Goal: Information Seeking & Learning: Find specific fact

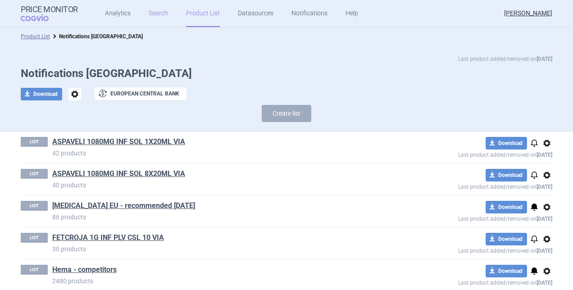
click at [150, 14] on link "Search" at bounding box center [158, 13] width 19 height 27
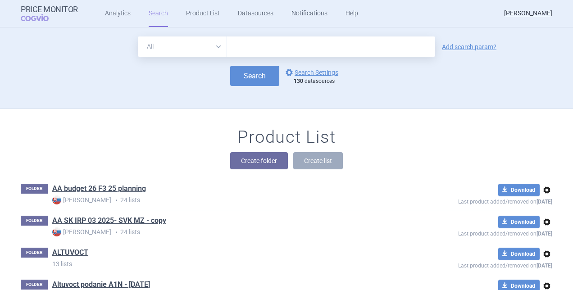
click at [236, 45] on input "text" at bounding box center [331, 46] width 208 height 20
type input "Altuvoct"
click at [469, 47] on link "Add search param?" at bounding box center [469, 47] width 55 height 6
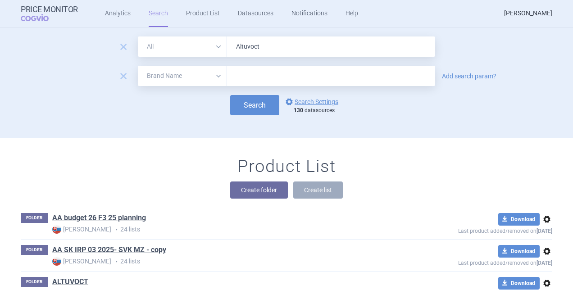
click at [260, 75] on input "text" at bounding box center [331, 76] width 208 height 20
click at [215, 77] on select "All Brand Name ATC Company Active Substance Country Newer than" at bounding box center [182, 76] width 89 height 20
select select "country"
click at [138, 66] on select "All Brand Name ATC Company Active Substance Country Newer than" at bounding box center [182, 76] width 89 height 20
click at [236, 72] on input "text" at bounding box center [331, 76] width 199 height 12
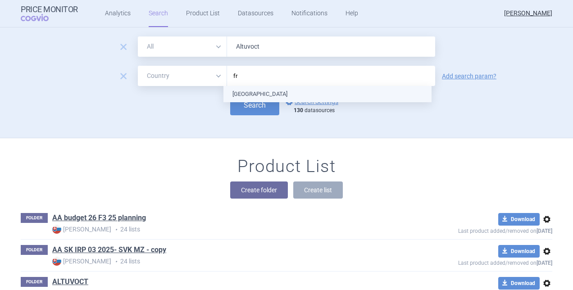
type input "fra"
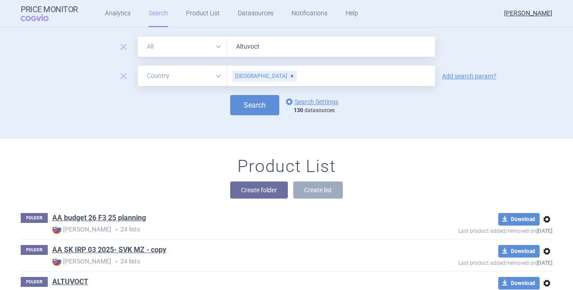
click at [209, 97] on div "Search options Search Settings 130 datasources" at bounding box center [287, 105] width 532 height 20
click at [251, 107] on button "Search" at bounding box center [254, 105] width 49 height 20
select select "country"
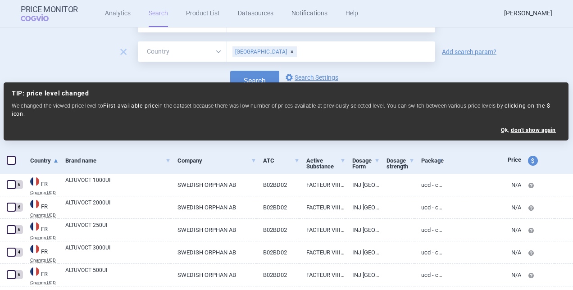
scroll to position [68, 0]
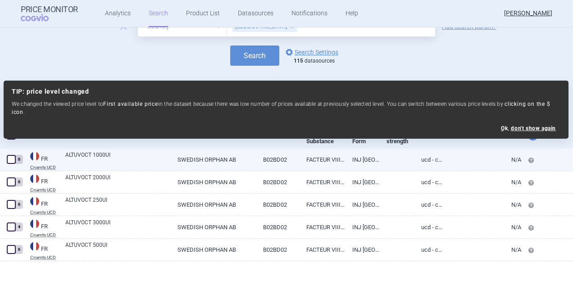
click at [95, 156] on link "ALTUVOCT 1000UI" at bounding box center [117, 159] width 105 height 16
select select "EUR"
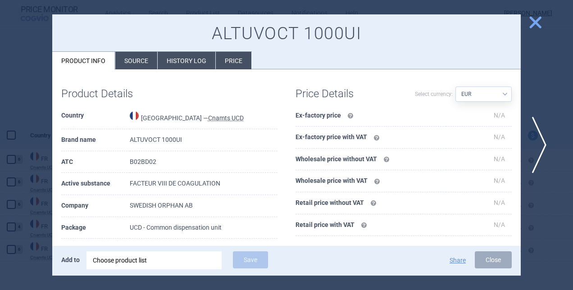
click at [228, 57] on li "Price" at bounding box center [234, 61] width 36 height 18
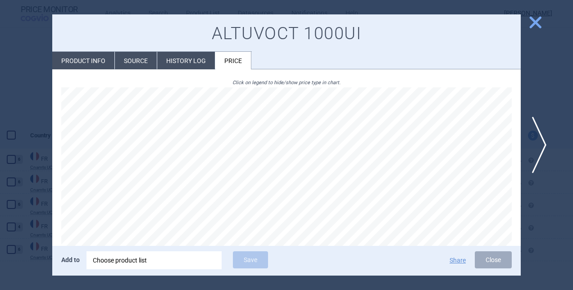
click at [198, 60] on li "History log" at bounding box center [186, 61] width 58 height 18
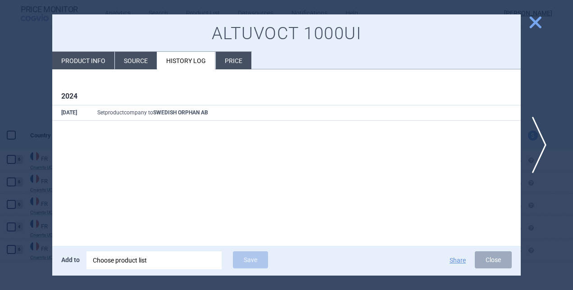
click at [140, 61] on li "Source" at bounding box center [136, 61] width 42 height 18
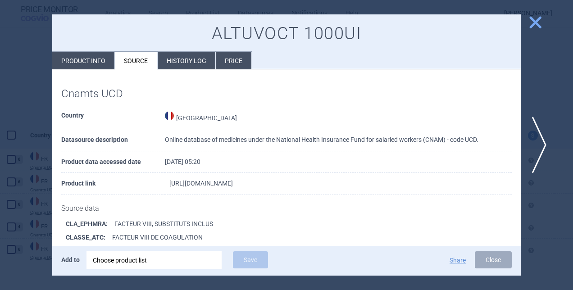
click at [233, 182] on link "[URL][DOMAIN_NAME]" at bounding box center [201, 183] width 64 height 6
